Goal: Check status: Check status

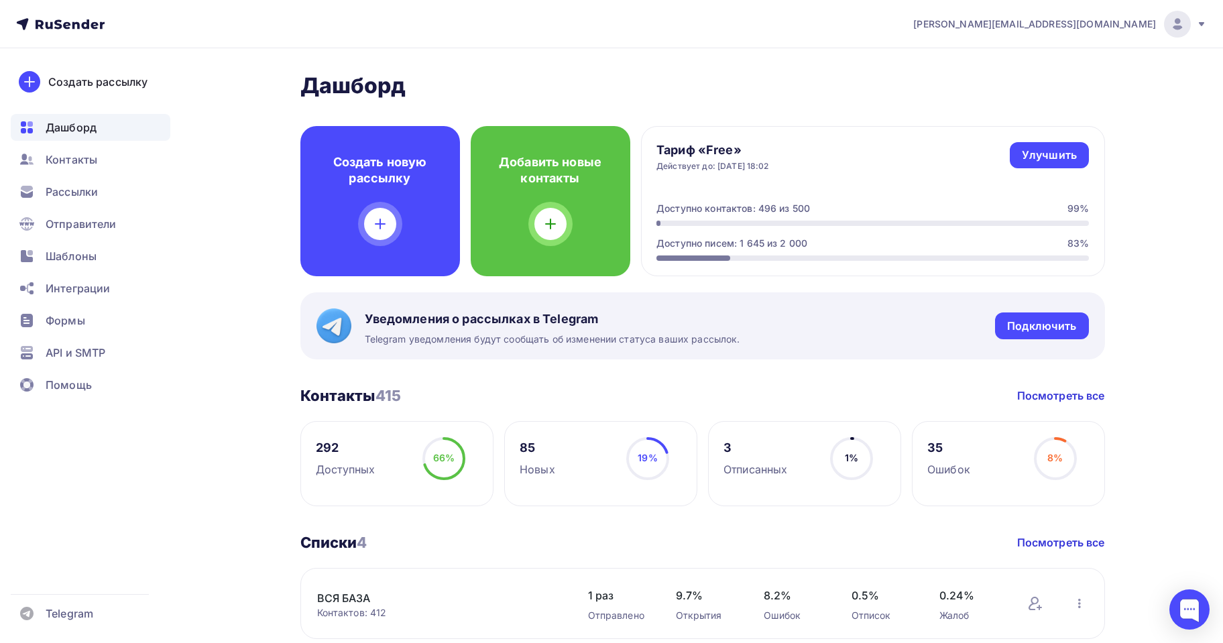
click at [339, 447] on div "292" at bounding box center [345, 448] width 59 height 16
click at [324, 447] on div "292" at bounding box center [345, 448] width 59 height 16
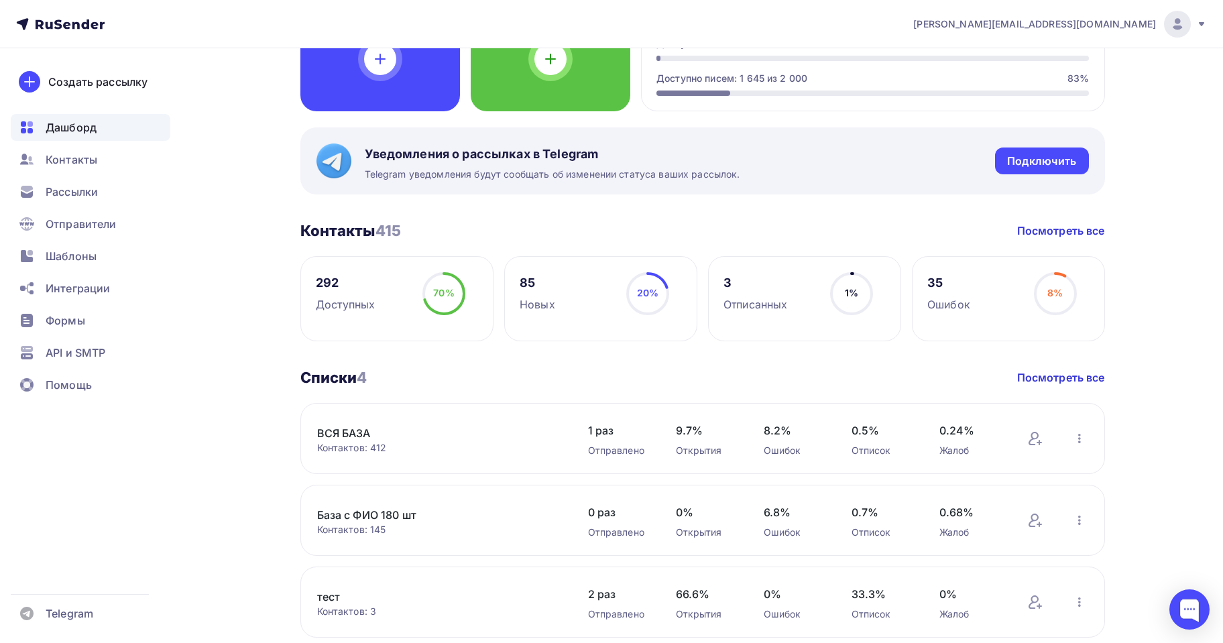
scroll to position [134, 0]
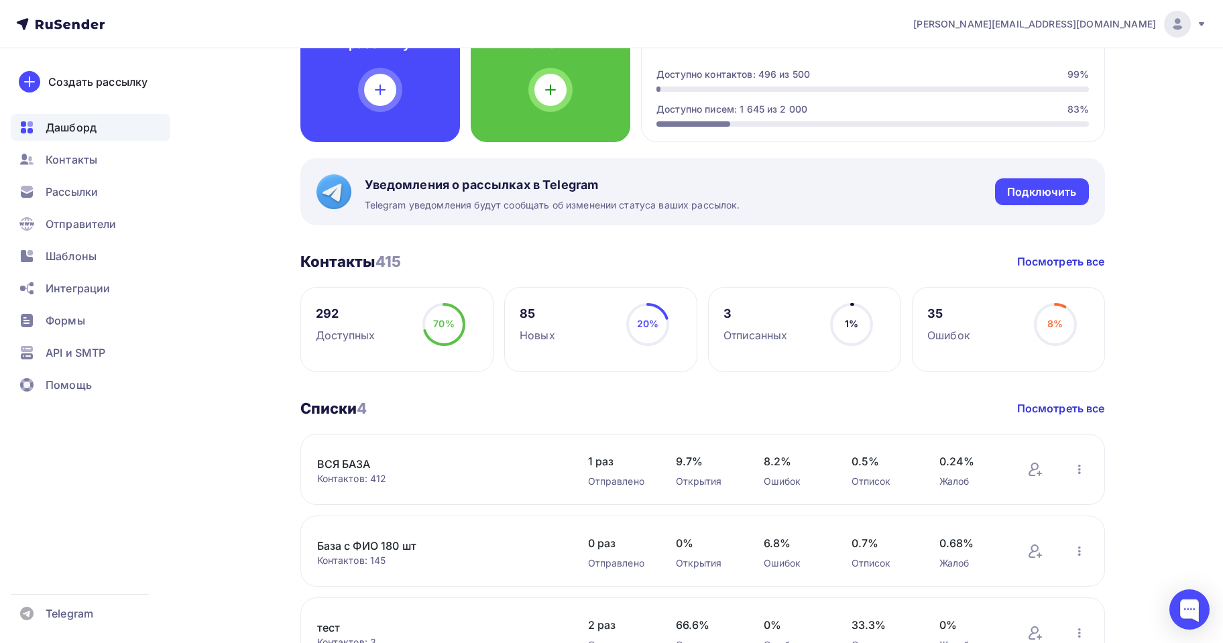
click at [337, 463] on link "ВСЯ БАЗА" at bounding box center [431, 464] width 228 height 16
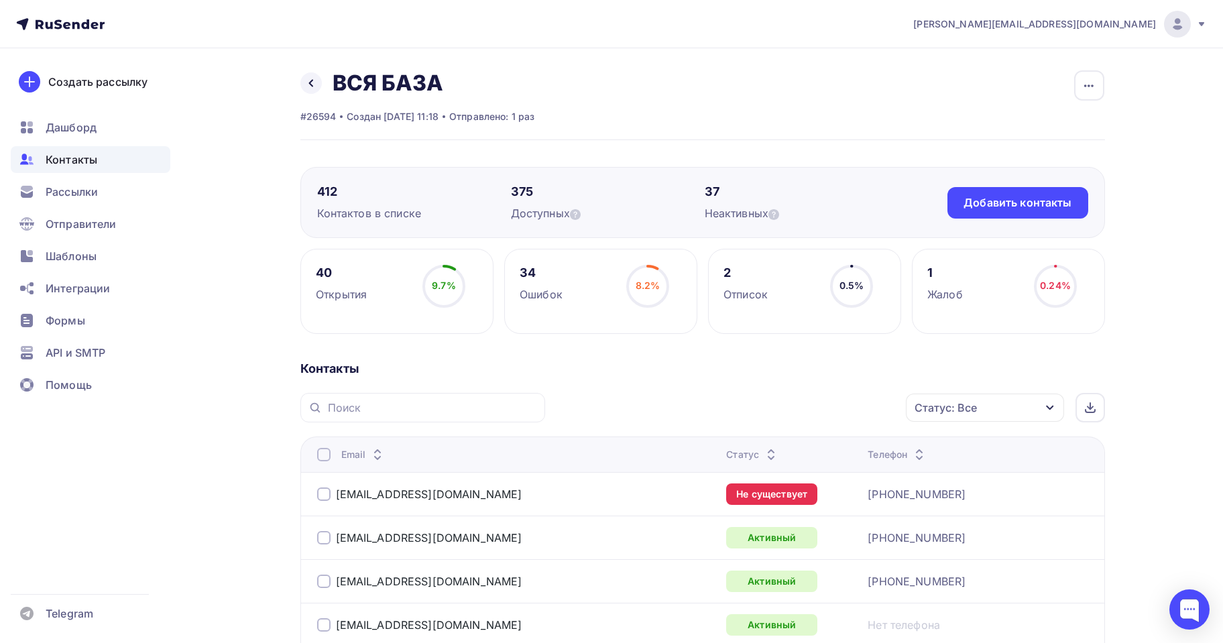
click at [408, 292] on div "40 Открытия 9.7% 9.7%" at bounding box center [396, 291] width 193 height 85
click at [321, 273] on div "40" at bounding box center [341, 273] width 51 height 16
click at [322, 273] on div "40" at bounding box center [341, 273] width 51 height 16
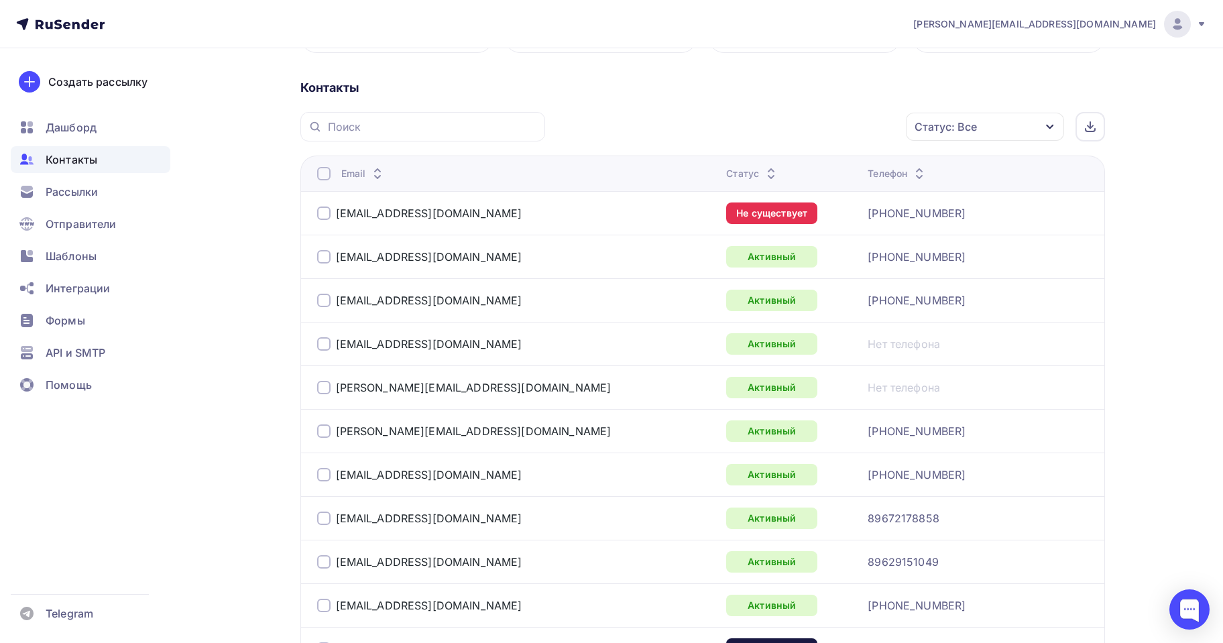
scroll to position [67, 0]
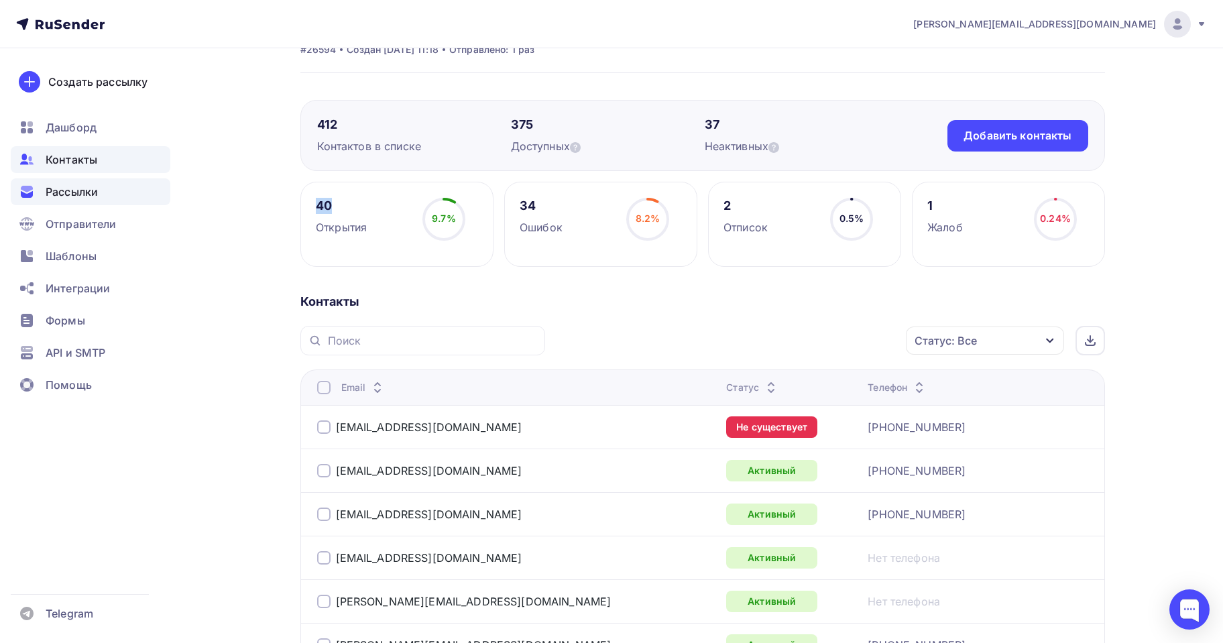
click at [76, 190] on span "Рассылки" at bounding box center [72, 192] width 52 height 16
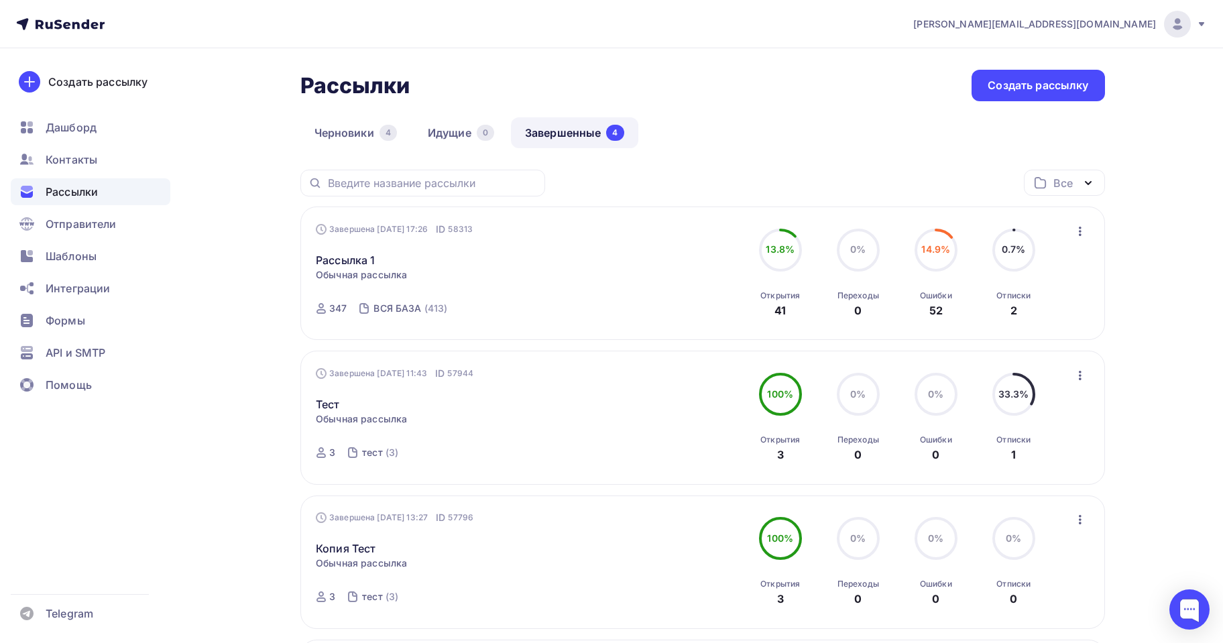
click at [1082, 234] on icon "button" at bounding box center [1081, 231] width 16 height 16
click at [1183, 254] on div "[PERSON_NAME][EMAIL_ADDRESS][DOMAIN_NAME] Аккаунт Тарифы Выйти Создать рассылку…" at bounding box center [611, 468] width 1223 height 937
click at [358, 260] on link "Рассылка 1" at bounding box center [345, 260] width 59 height 16
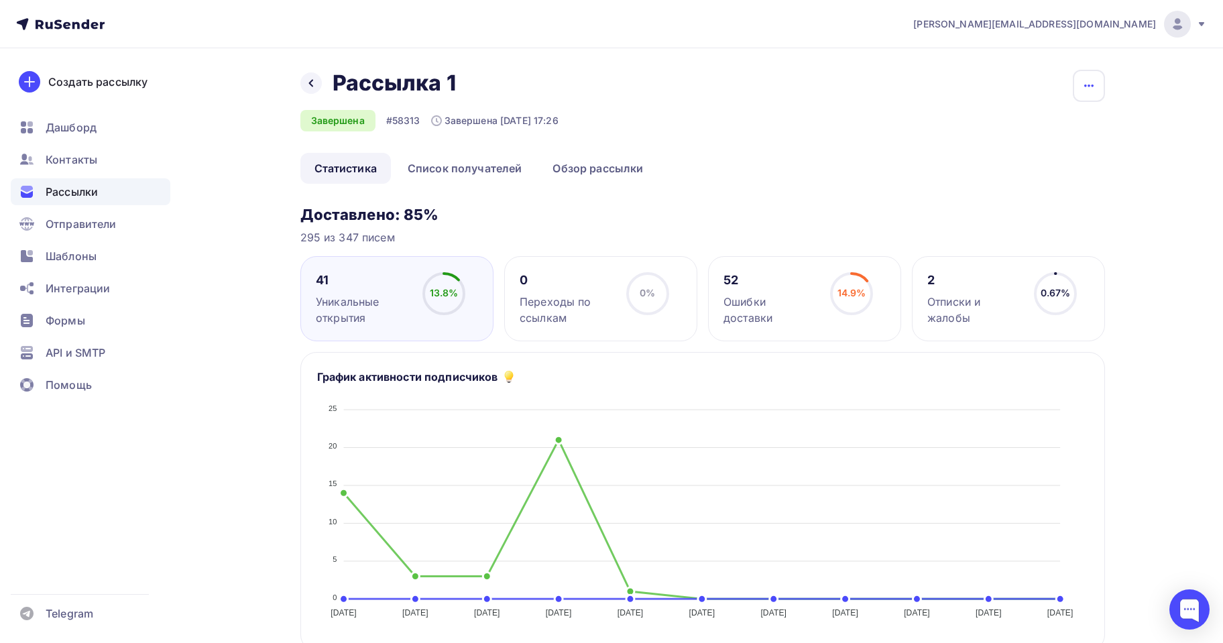
click at [1093, 89] on icon "button" at bounding box center [1089, 86] width 16 height 16
click at [480, 170] on link "Список получателей" at bounding box center [465, 168] width 143 height 31
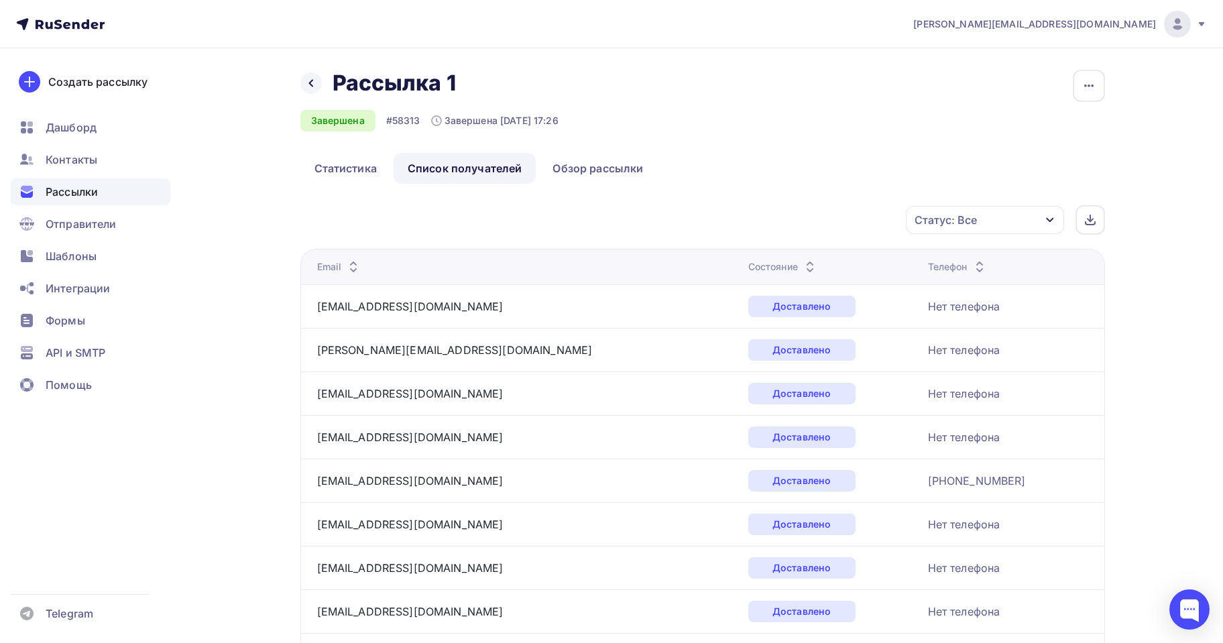
drag, startPoint x: 943, startPoint y: 220, endPoint x: 950, endPoint y: 220, distance: 7.4
click at [944, 220] on div "Статус: Все" at bounding box center [946, 220] width 62 height 16
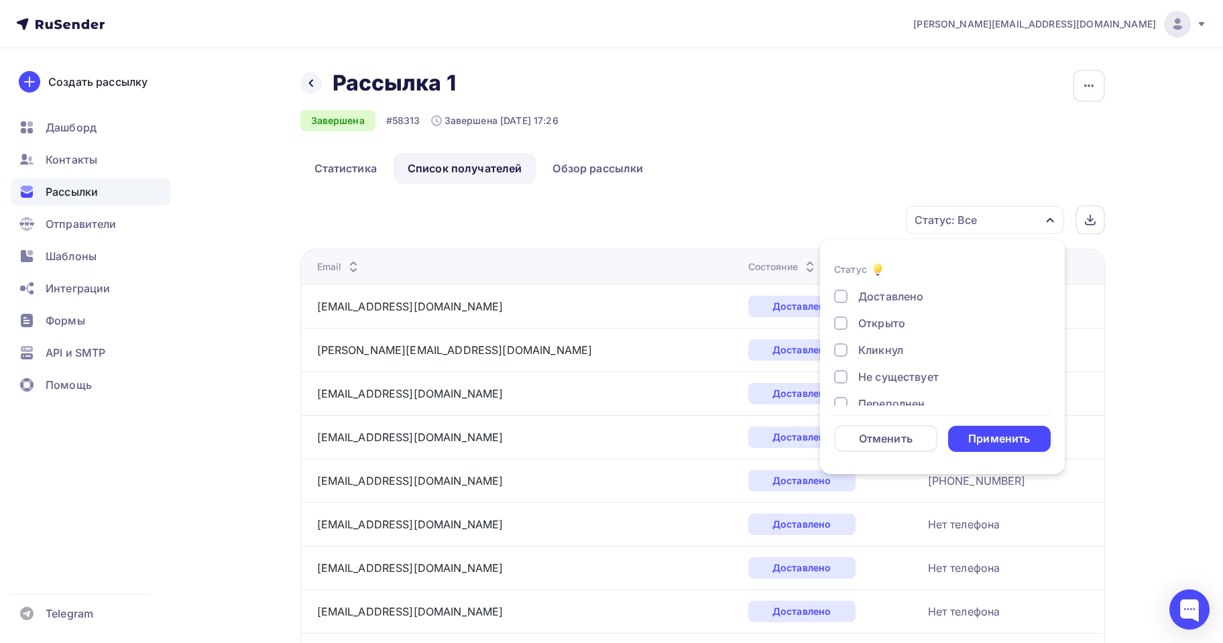
click at [894, 327] on div "Открыто" at bounding box center [882, 323] width 47 height 16
click at [993, 437] on div "Применить" at bounding box center [1000, 438] width 62 height 15
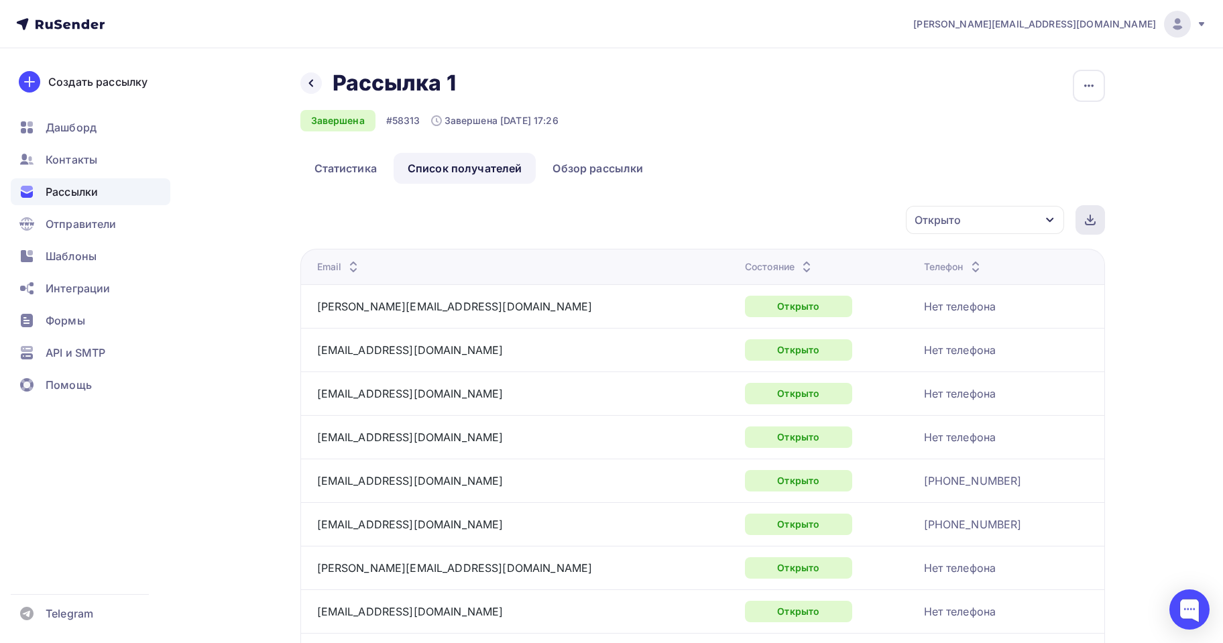
click at [1091, 225] on div at bounding box center [1091, 220] width 30 height 30
